Goal: Find specific page/section: Find specific page/section

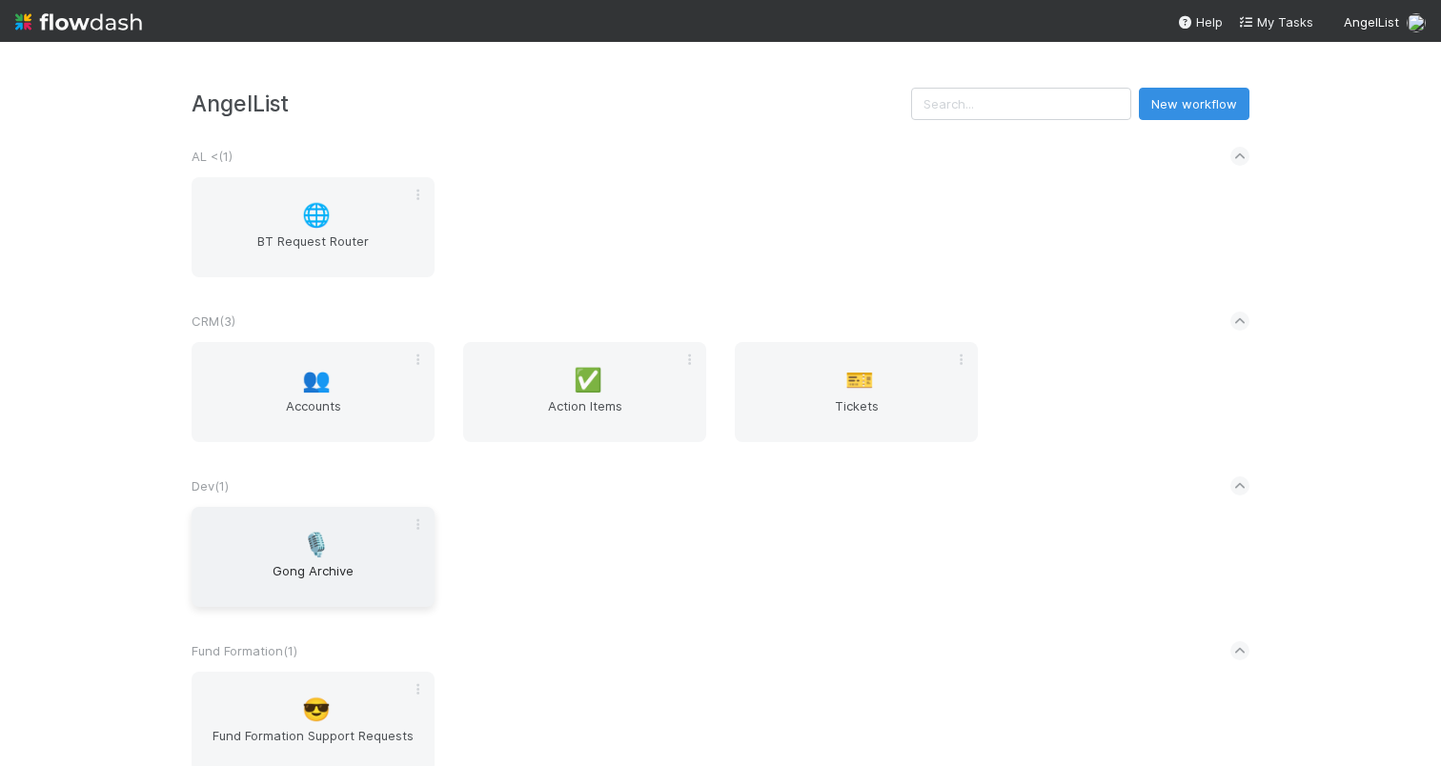
click at [307, 540] on span "🎙️" at bounding box center [316, 545] width 29 height 25
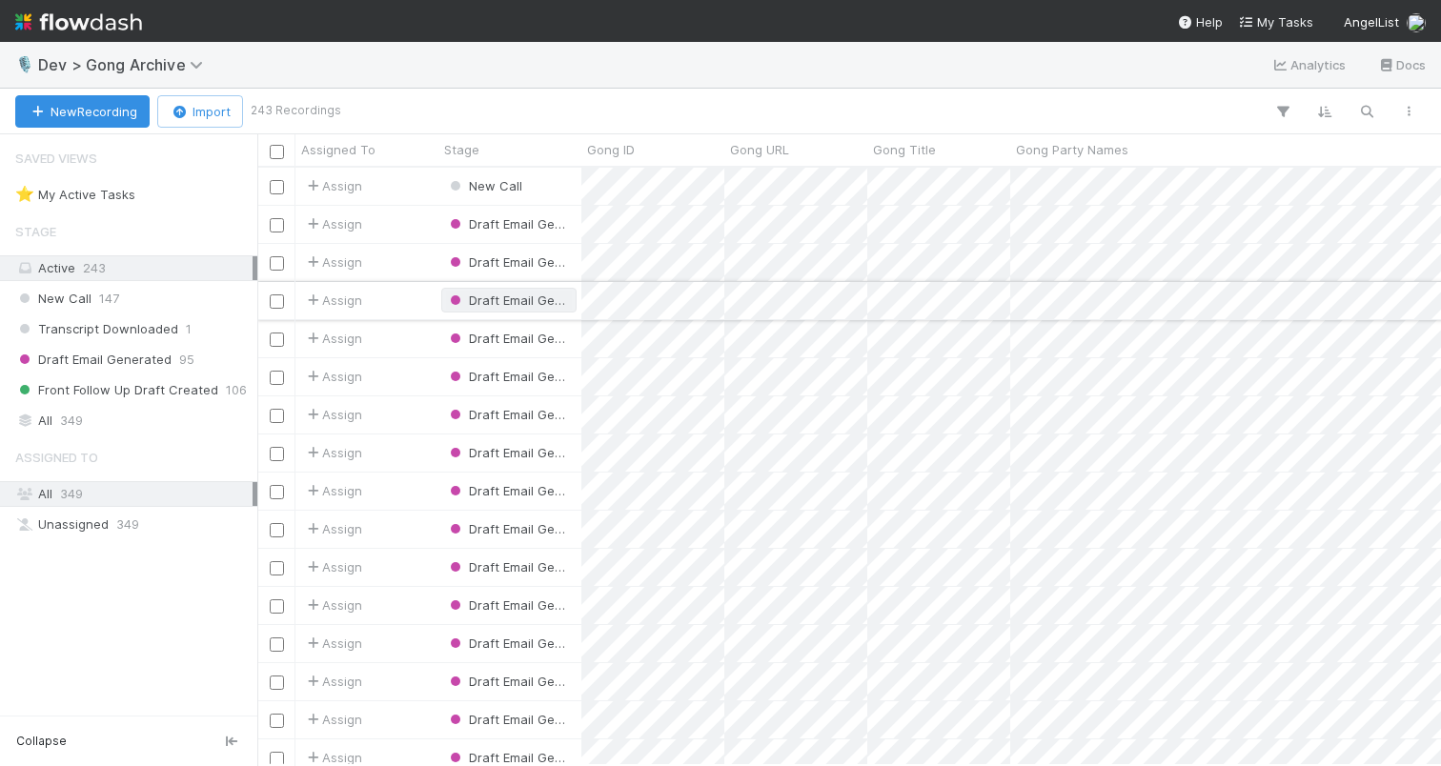
scroll to position [583, 1170]
click at [148, 411] on div "All 349" at bounding box center [133, 421] width 237 height 24
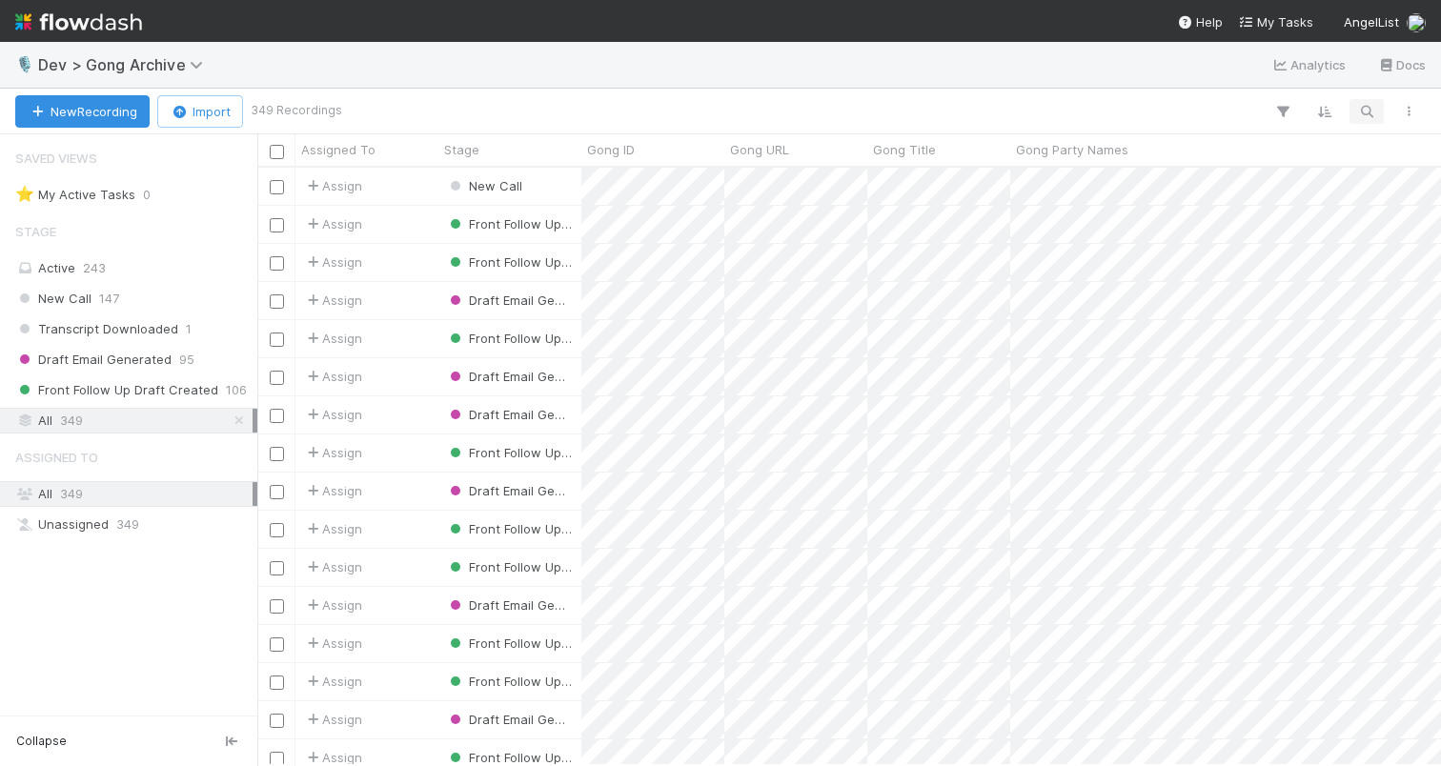
scroll to position [583, 1170]
click at [1366, 111] on icon "button" at bounding box center [1366, 111] width 19 height 17
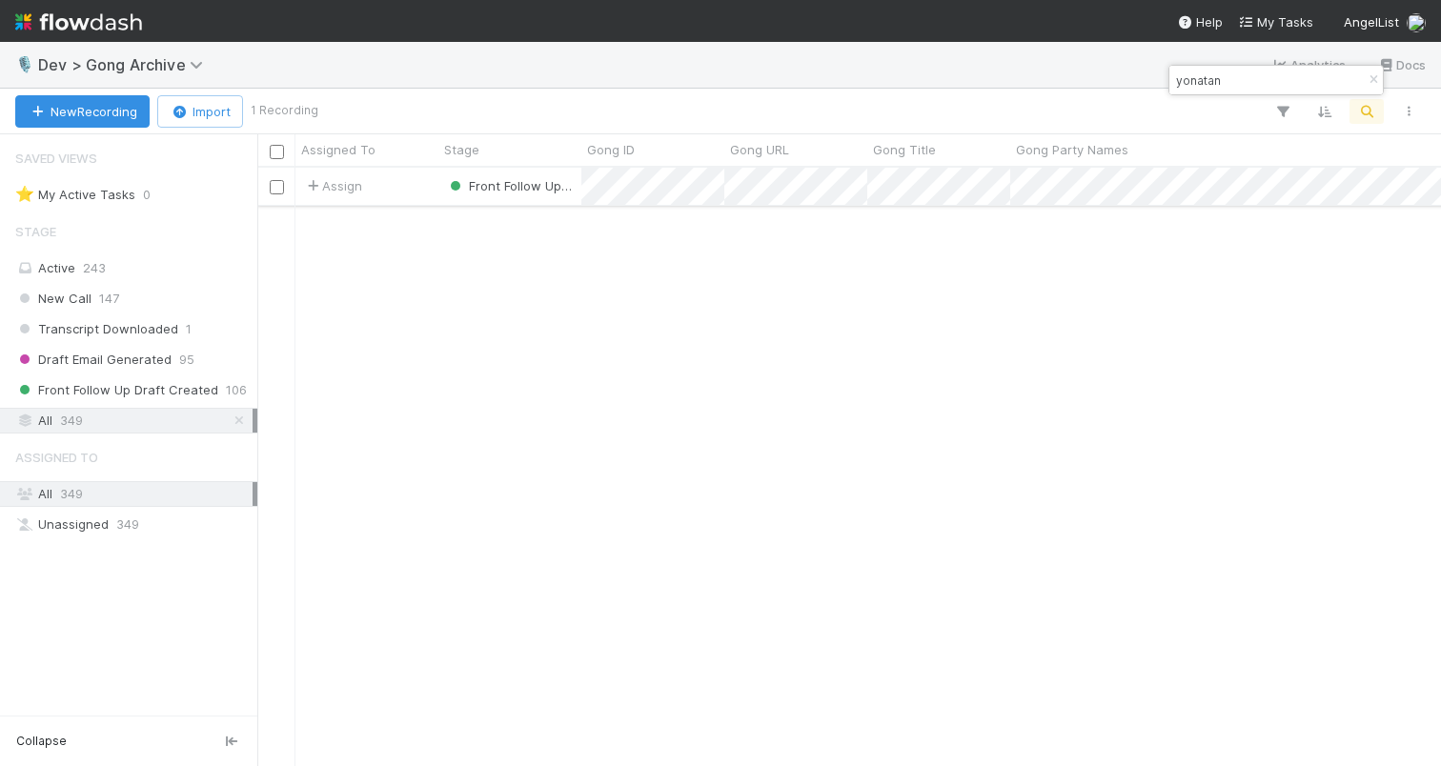
type input "yonatan"
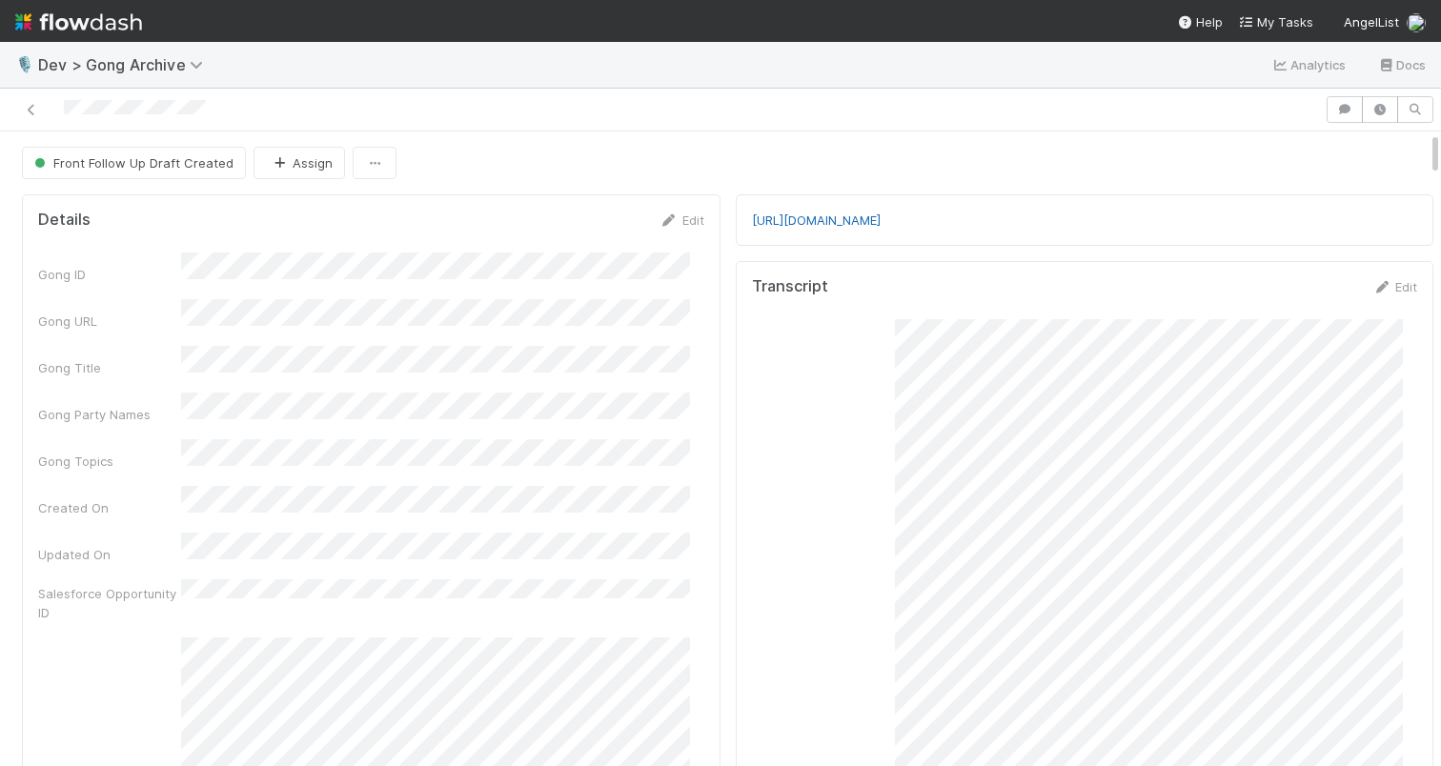
click at [832, 218] on link "[URL][DOMAIN_NAME]" at bounding box center [816, 220] width 129 height 15
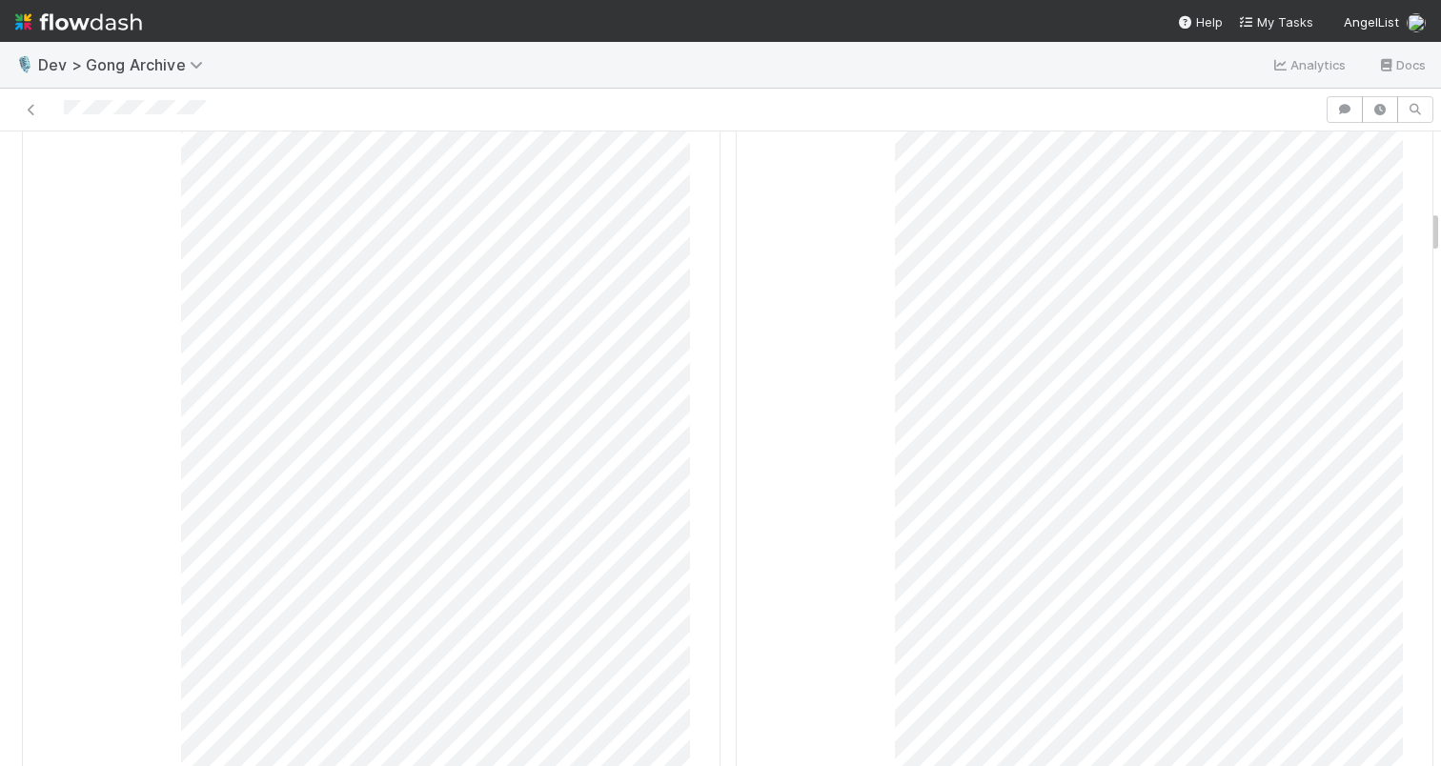
scroll to position [774, 0]
